Goal: Information Seeking & Learning: Learn about a topic

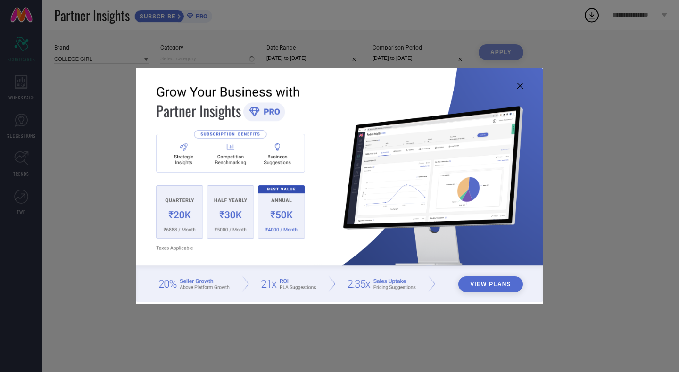
type input "All"
click at [497, 284] on button "View Plans" at bounding box center [491, 284] width 65 height 16
click at [520, 84] on icon at bounding box center [521, 86] width 6 height 6
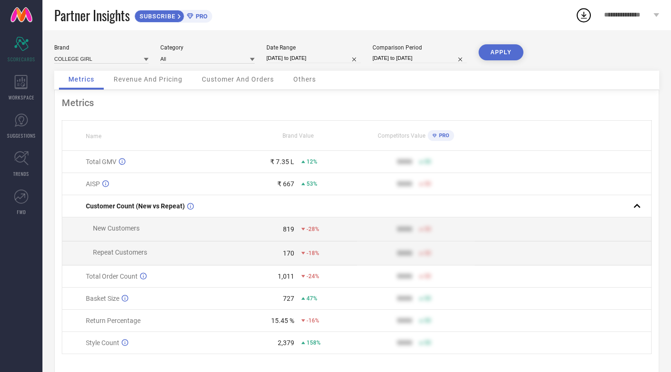
click at [154, 77] on span "Revenue And Pricing" at bounding box center [148, 79] width 69 height 8
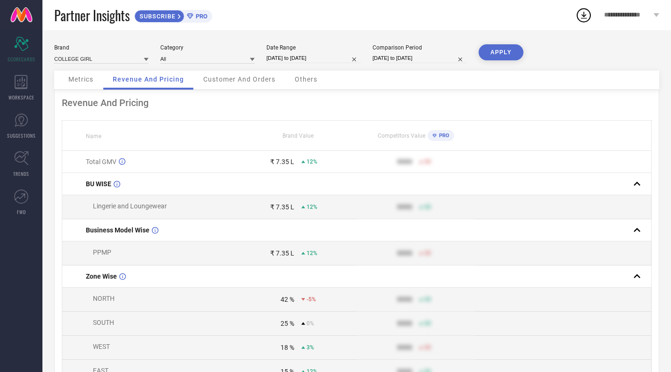
click at [243, 79] on span "Customer And Orders" at bounding box center [239, 79] width 72 height 8
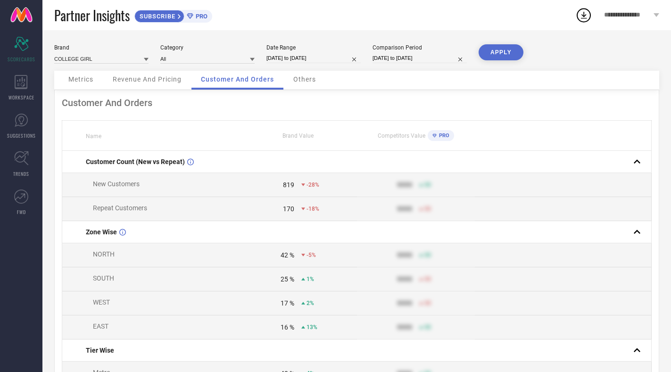
click at [301, 81] on span "Others" at bounding box center [304, 79] width 23 height 8
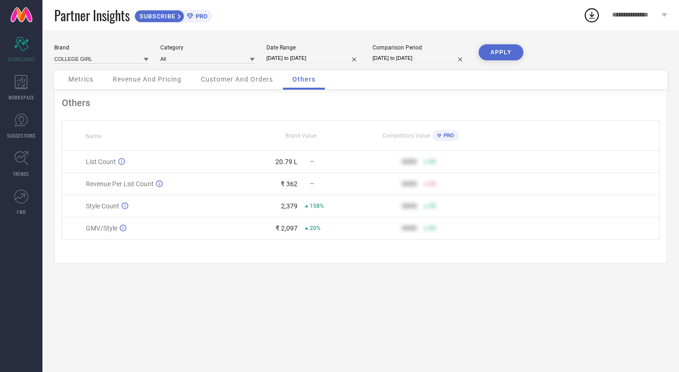
click at [227, 77] on span "Customer And Orders" at bounding box center [237, 79] width 72 height 8
